Goal: Find specific page/section: Find specific page/section

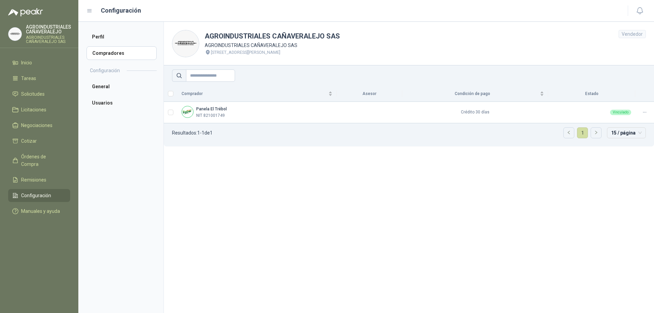
click at [37, 86] on ul "Inicio Tareas Solicitudes Licitaciones Negociaciones Cotizar Órdenes de Compra …" at bounding box center [39, 138] width 78 height 164
click at [37, 91] on span "Solicitudes" at bounding box center [33, 93] width 24 height 7
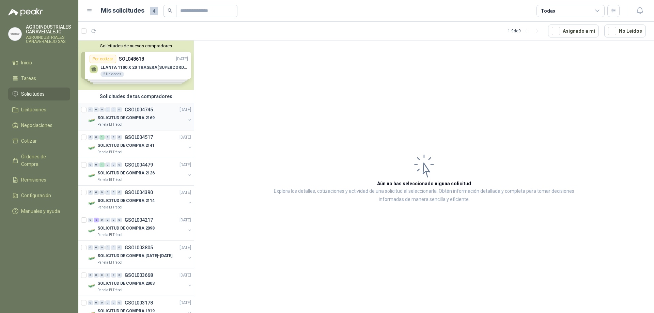
click at [133, 110] on p "GSOL004745" at bounding box center [139, 109] width 28 height 5
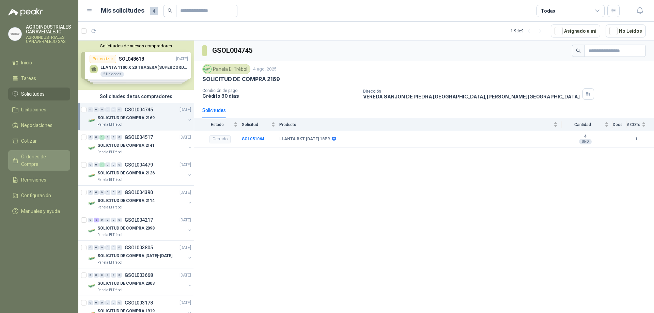
click at [39, 153] on span "Órdenes de Compra" at bounding box center [42, 160] width 43 height 15
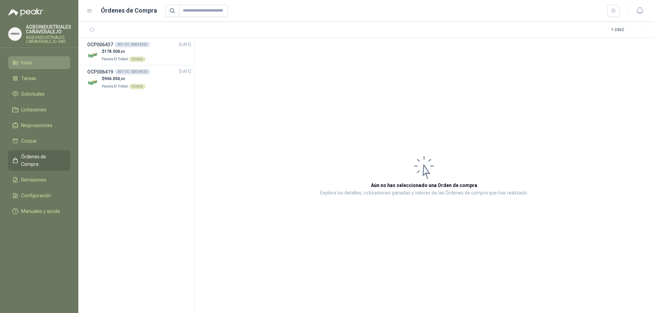
click at [35, 69] on link "Inicio" at bounding box center [39, 62] width 62 height 13
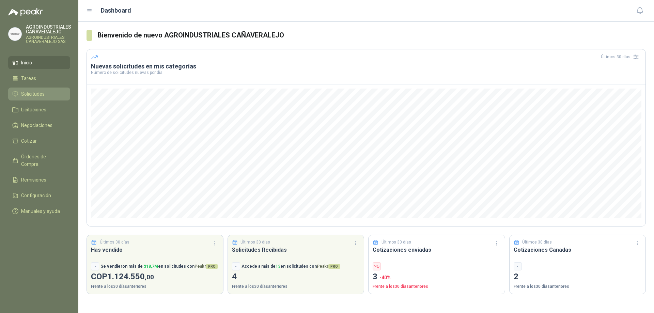
click at [33, 90] on link "Solicitudes" at bounding box center [39, 94] width 62 height 13
